Goal: Information Seeking & Learning: Find specific fact

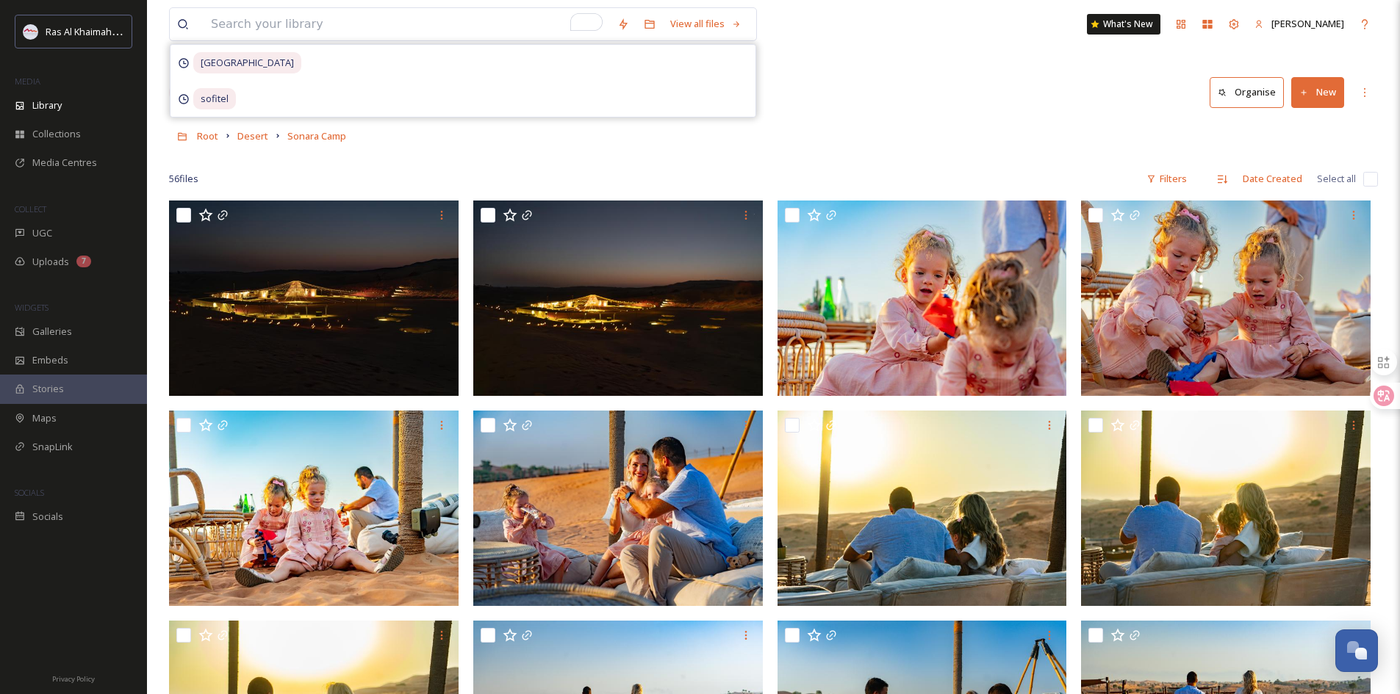
scroll to position [2360, 0]
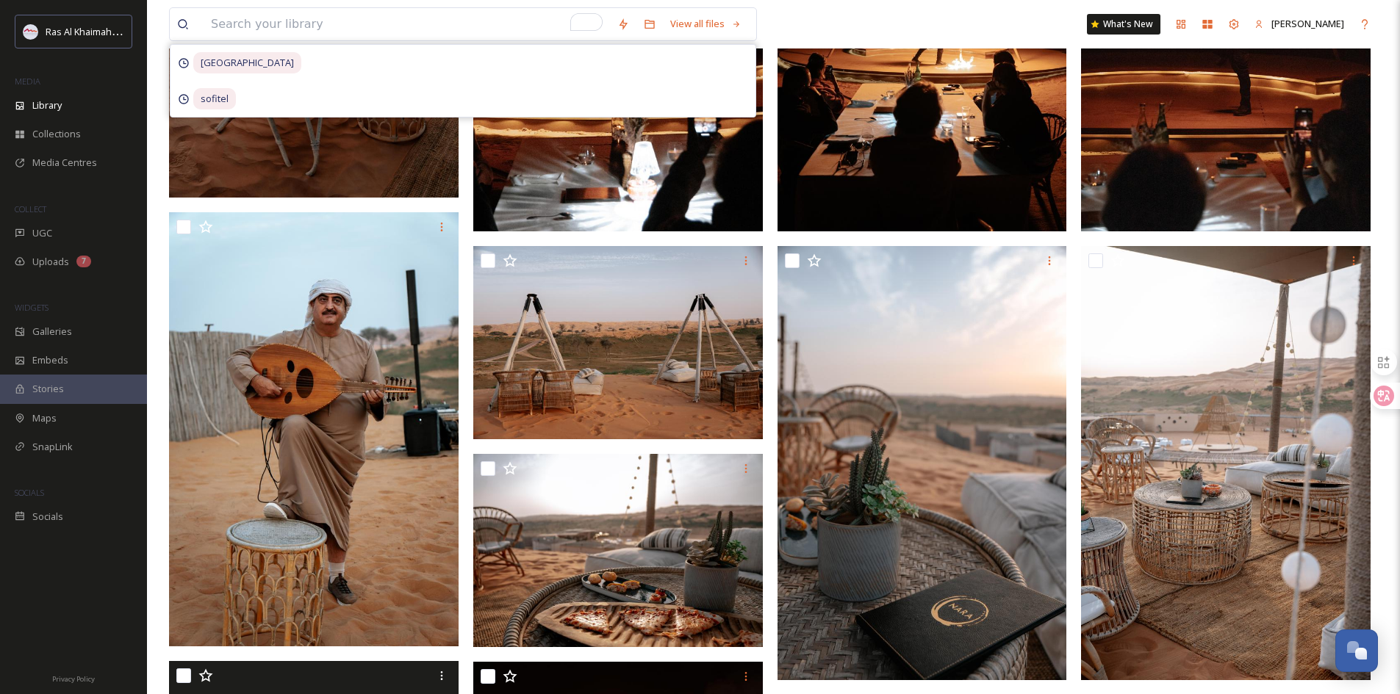
click at [271, 24] on input "To enrich screen reader interactions, please activate Accessibility in Grammarl…" at bounding box center [407, 24] width 406 height 32
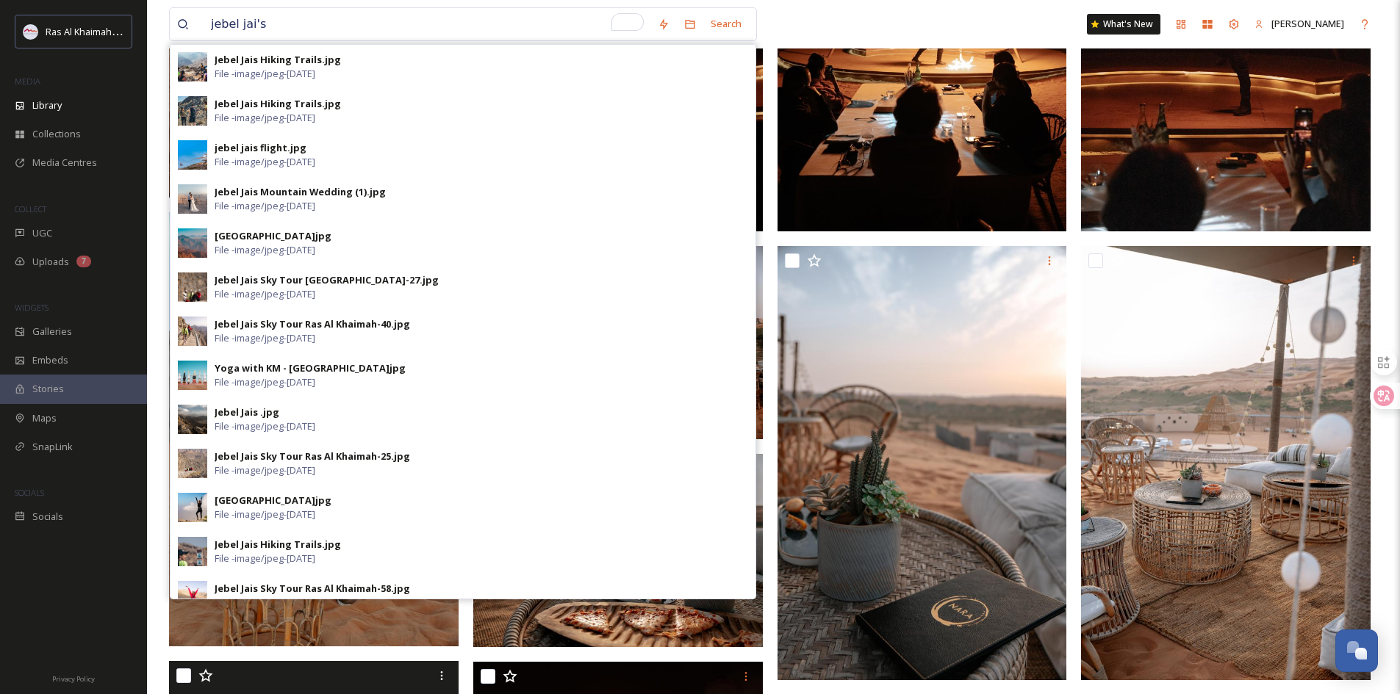
type input "jebel jais"
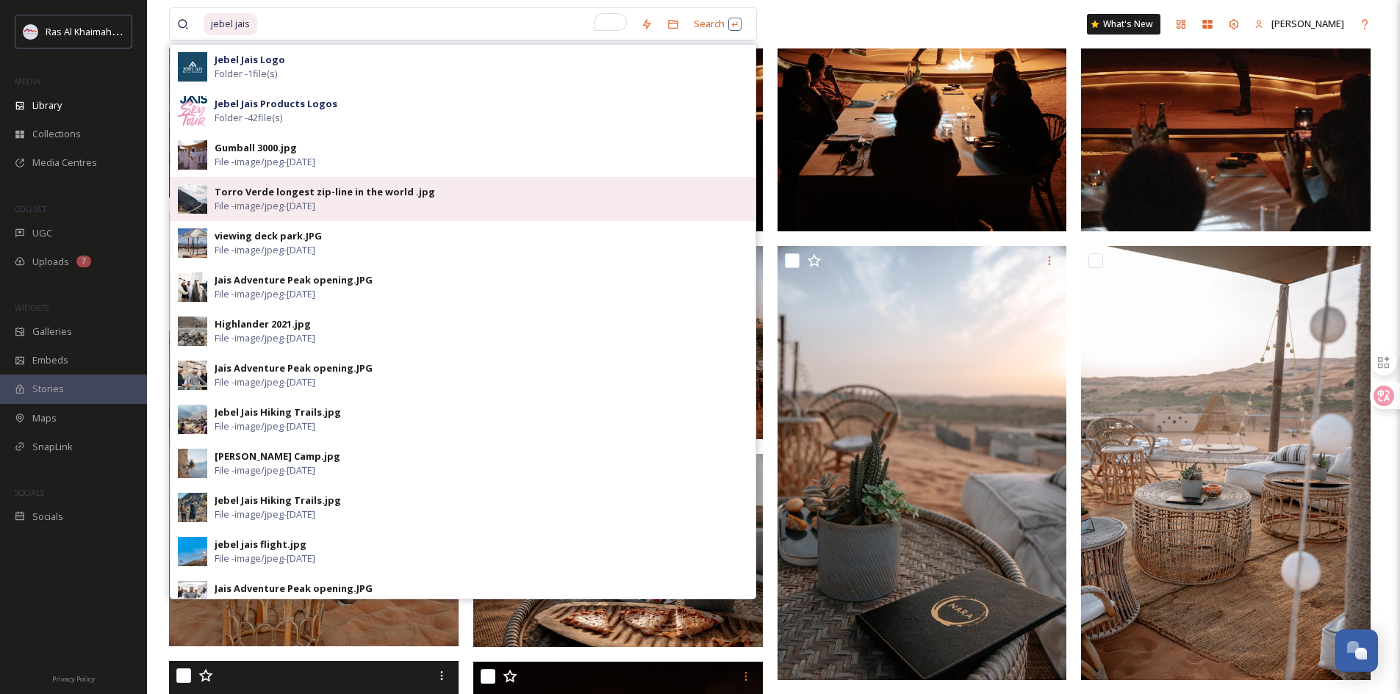
click at [378, 199] on div "Torro Verde longest zip-line in the world .jpg File - image/jpeg - [DATE]" at bounding box center [481, 199] width 533 height 28
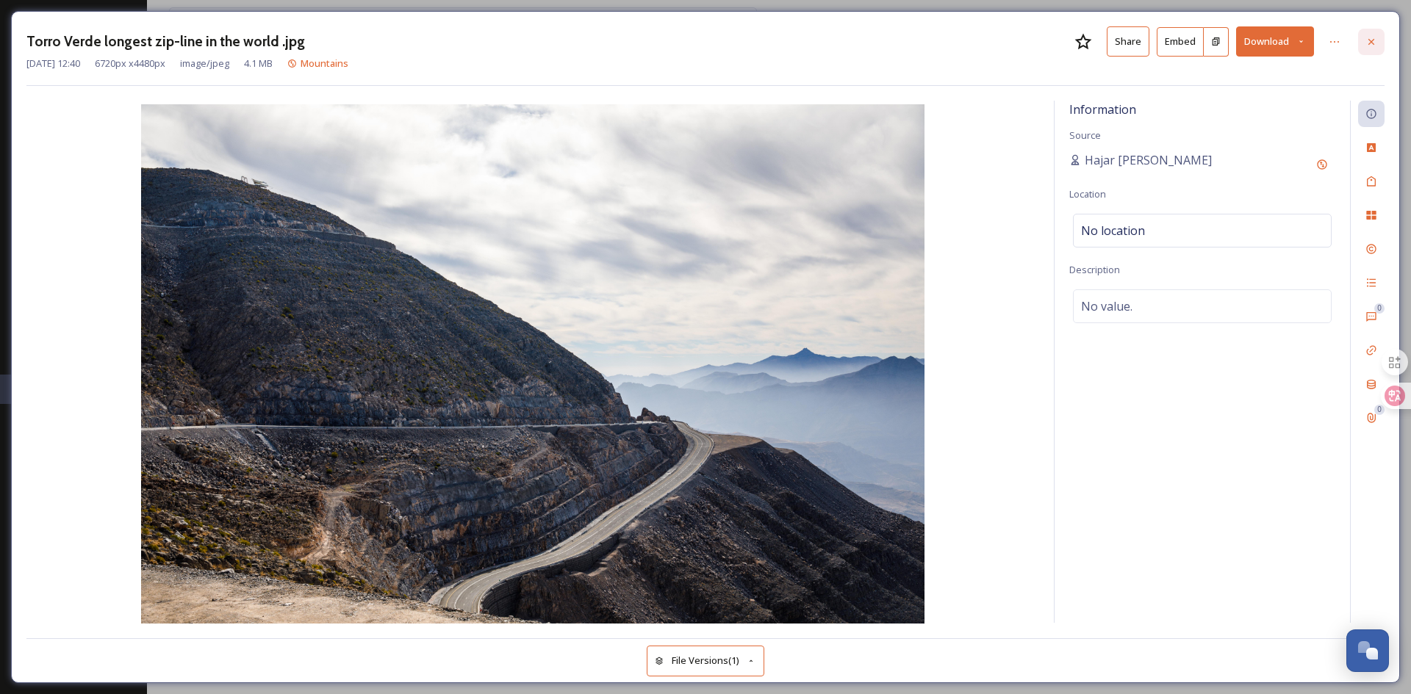
click at [1376, 48] on div at bounding box center [1371, 42] width 26 height 26
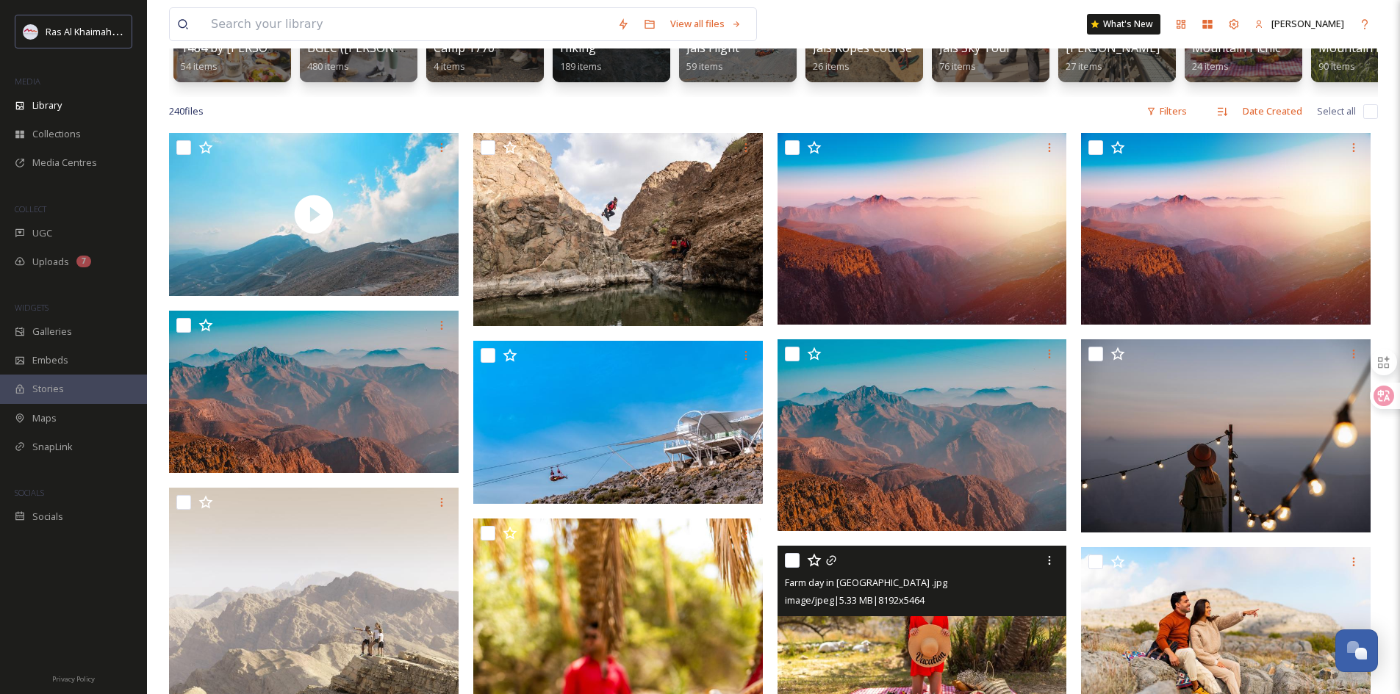
scroll to position [220, 0]
